Goal: Transaction & Acquisition: Subscribe to service/newsletter

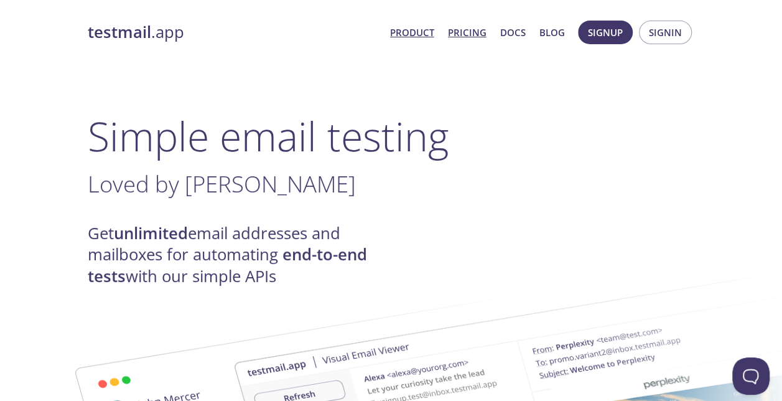
click at [473, 34] on link "Pricing" at bounding box center [467, 32] width 39 height 16
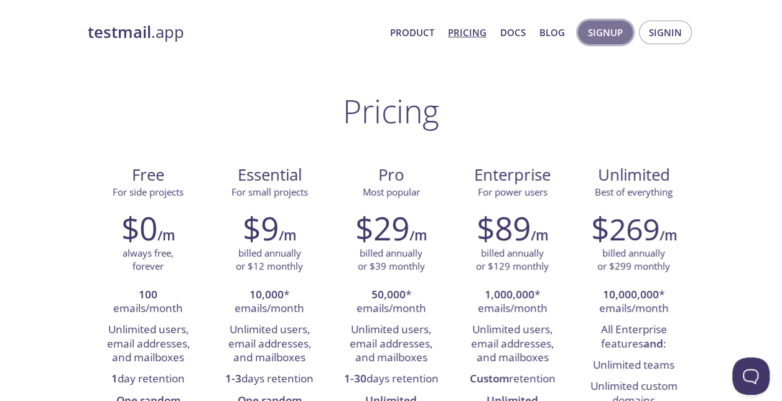
click at [615, 36] on span "Signup" at bounding box center [605, 32] width 35 height 16
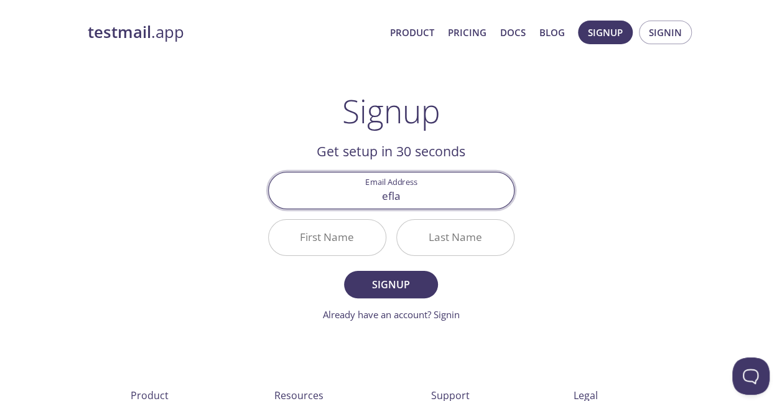
type input "[EMAIL_ADDRESS][DOMAIN_NAME]"
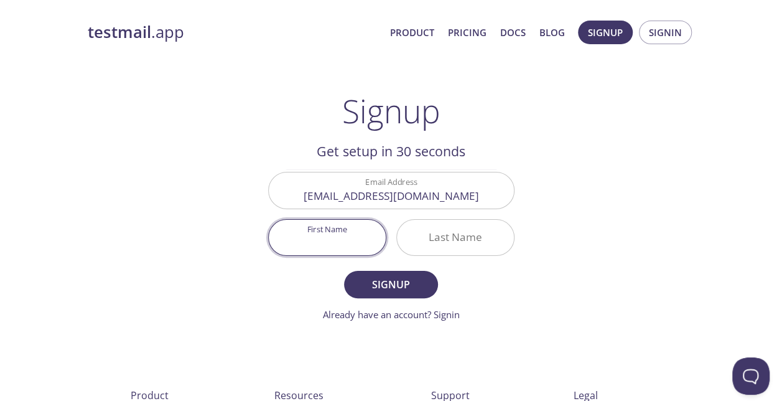
click at [351, 238] on input "First Name" at bounding box center [327, 237] width 117 height 35
type input "Arik"
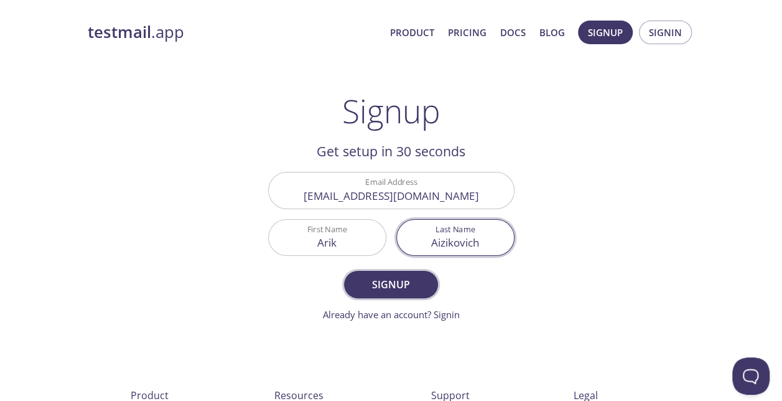
type input "Aizikovich"
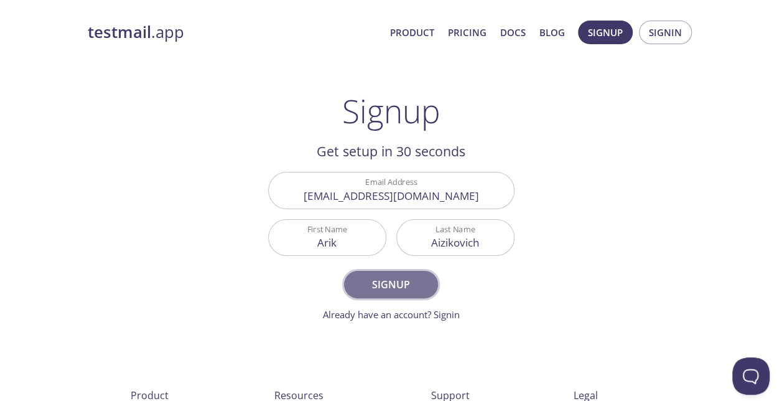
click at [383, 290] on span "Signup" at bounding box center [391, 284] width 66 height 17
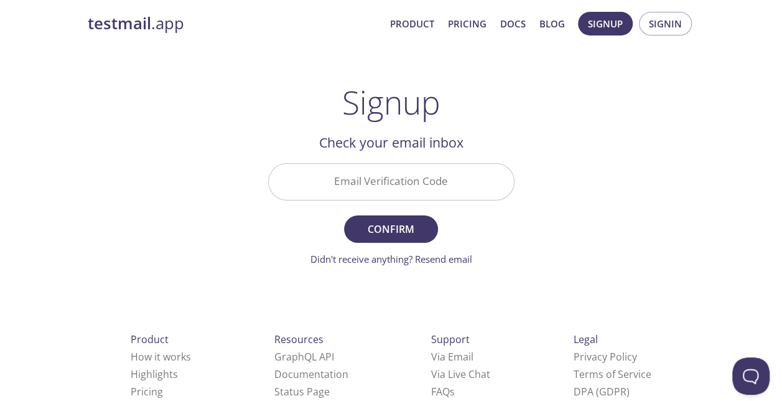
scroll to position [6, 0]
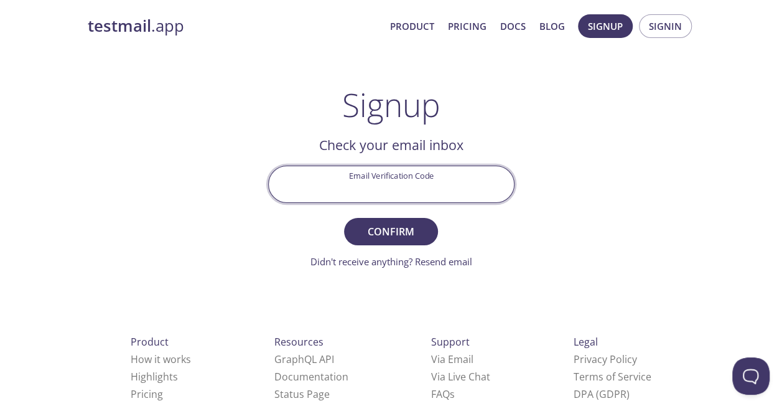
click at [406, 176] on input "Email Verification Code" at bounding box center [391, 183] width 245 height 35
paste input "J1GZSPA"
type input "J1GZSPA"
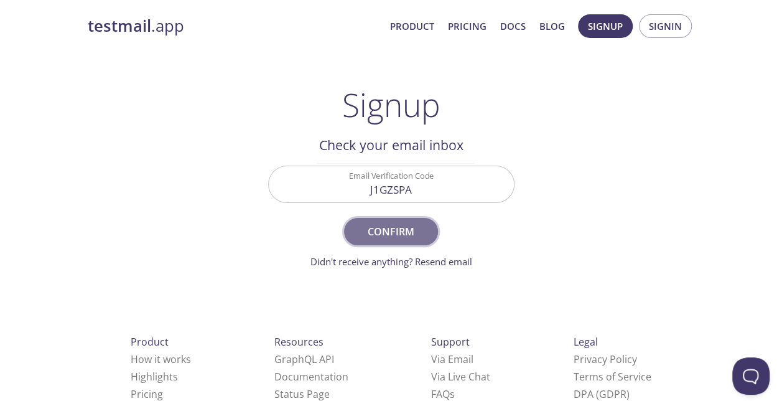
click at [408, 228] on span "Confirm" at bounding box center [391, 231] width 66 height 17
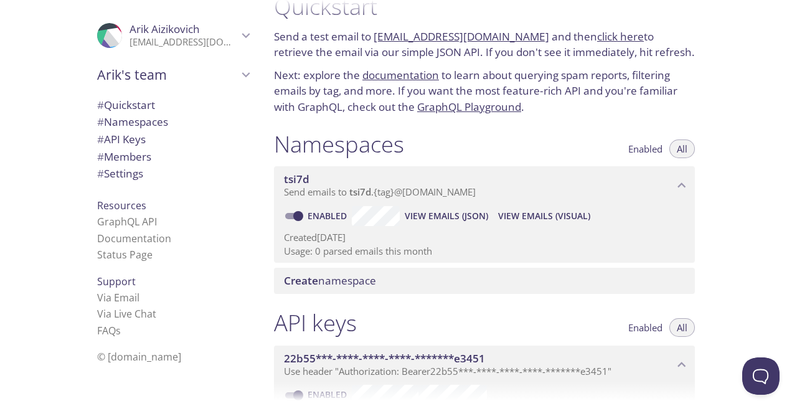
scroll to position [31, 0]
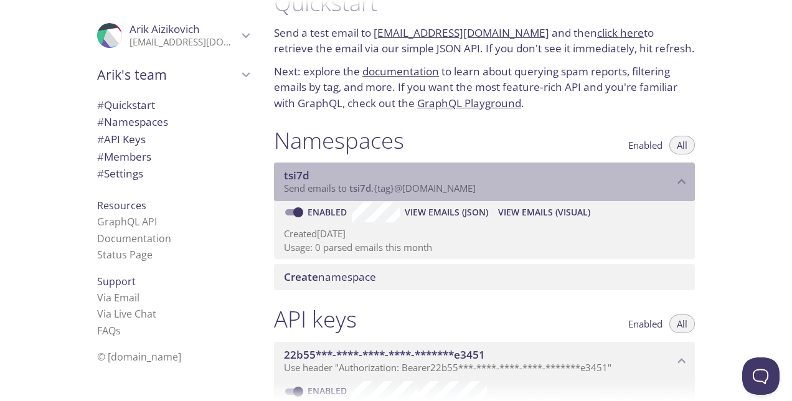
click at [511, 190] on p "Send emails to tsi7d . {tag} @[DOMAIN_NAME]" at bounding box center [479, 188] width 390 height 12
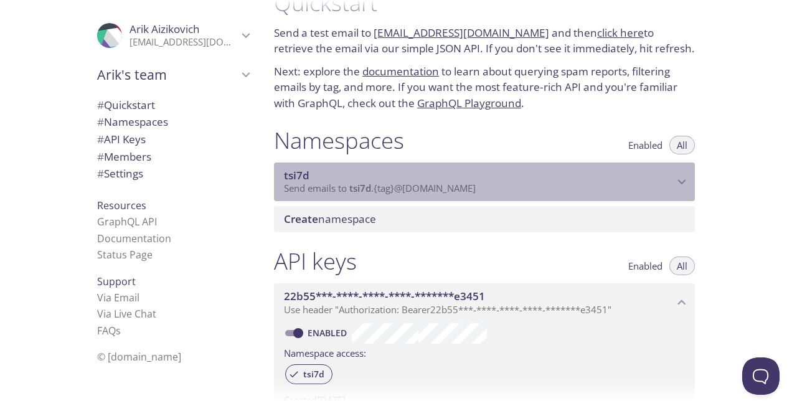
click at [511, 190] on p "Send emails to tsi7d . {tag} @[DOMAIN_NAME]" at bounding box center [479, 188] width 390 height 12
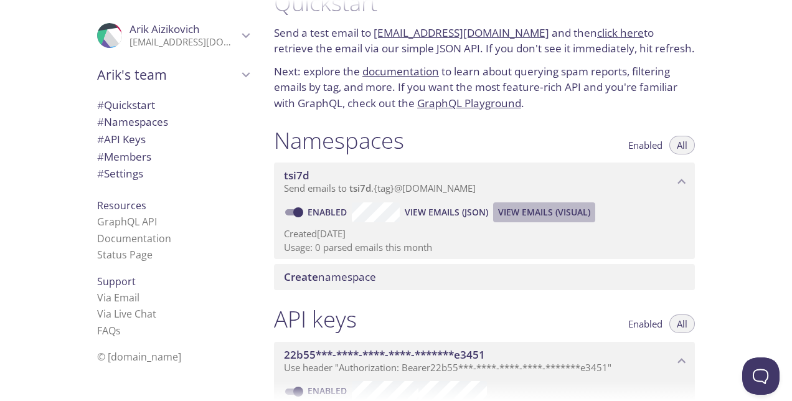
click at [519, 215] on span "View Emails (Visual)" at bounding box center [544, 212] width 92 height 15
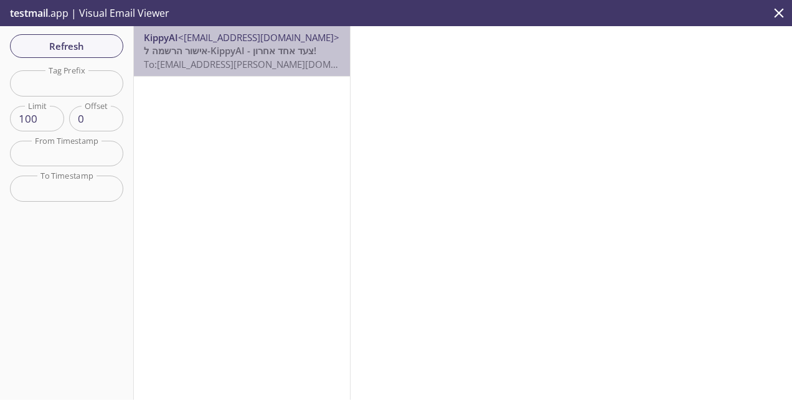
click at [264, 55] on span "אישור הרשמה ל-KippyAI - צעד אחד אחרון!" at bounding box center [230, 50] width 172 height 12
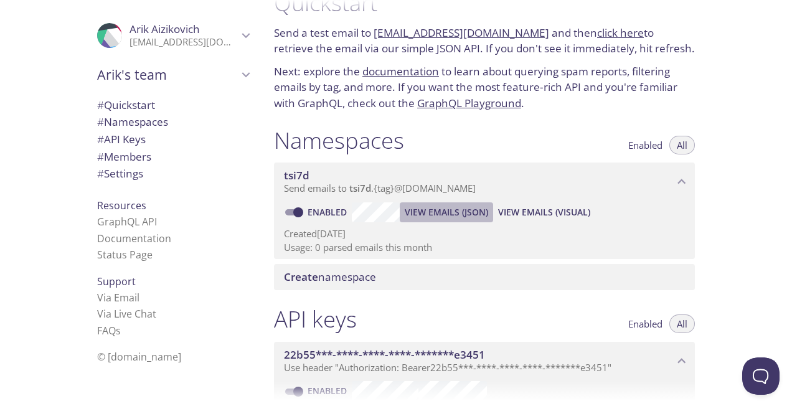
click at [438, 207] on span "View Emails (JSON)" at bounding box center [446, 212] width 83 height 15
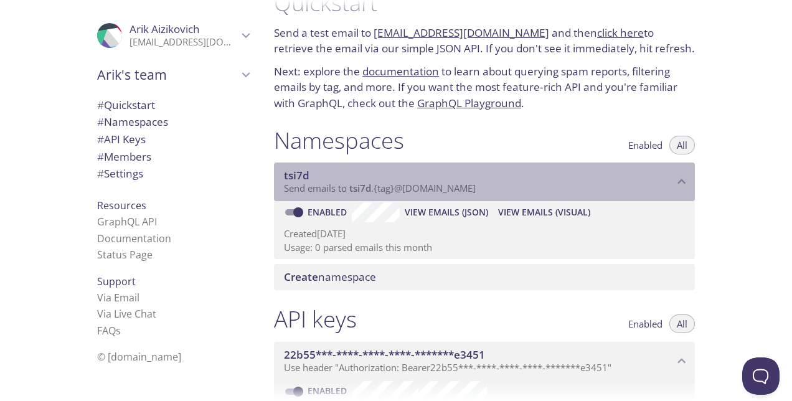
click at [383, 205] on div "tsi7d Send emails to tsi7d . {tag} @[DOMAIN_NAME] Enabled View Emails (JSON) Vi…" at bounding box center [484, 210] width 421 height 96
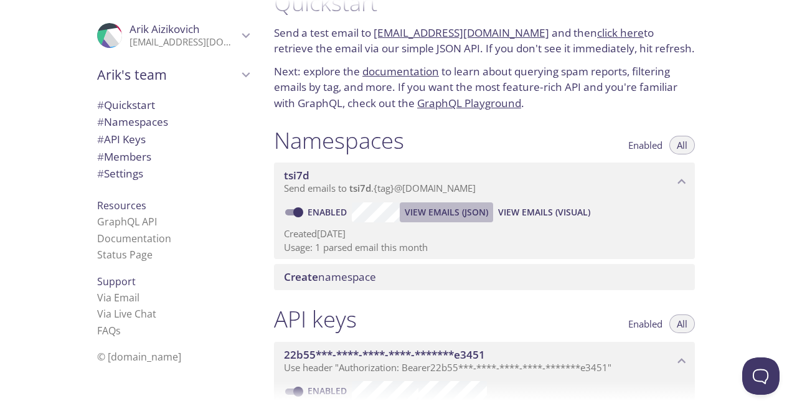
click at [434, 213] on span "View Emails (JSON)" at bounding box center [446, 212] width 83 height 15
